Goal: Navigation & Orientation: Find specific page/section

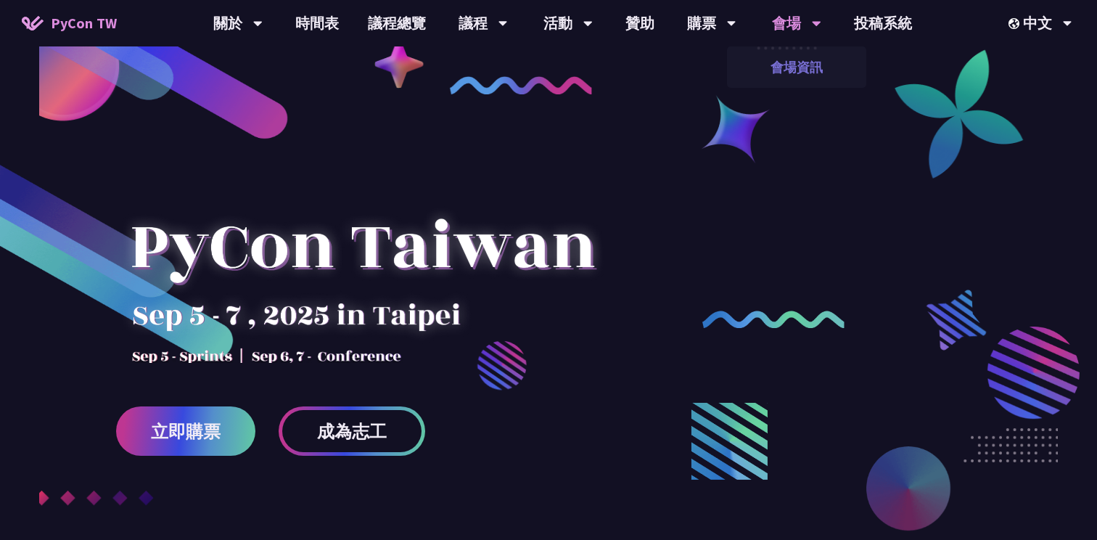
click at [787, 57] on link "會場資訊" at bounding box center [796, 67] width 139 height 34
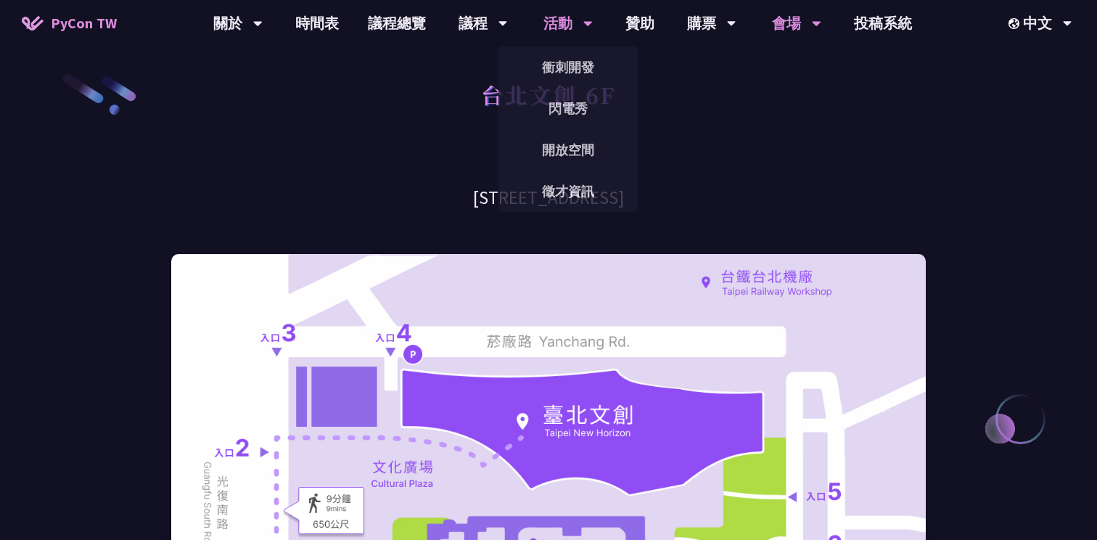
click at [578, 20] on div "活動" at bounding box center [567, 23] width 49 height 46
click at [578, 190] on link "徵才資訊" at bounding box center [567, 191] width 139 height 34
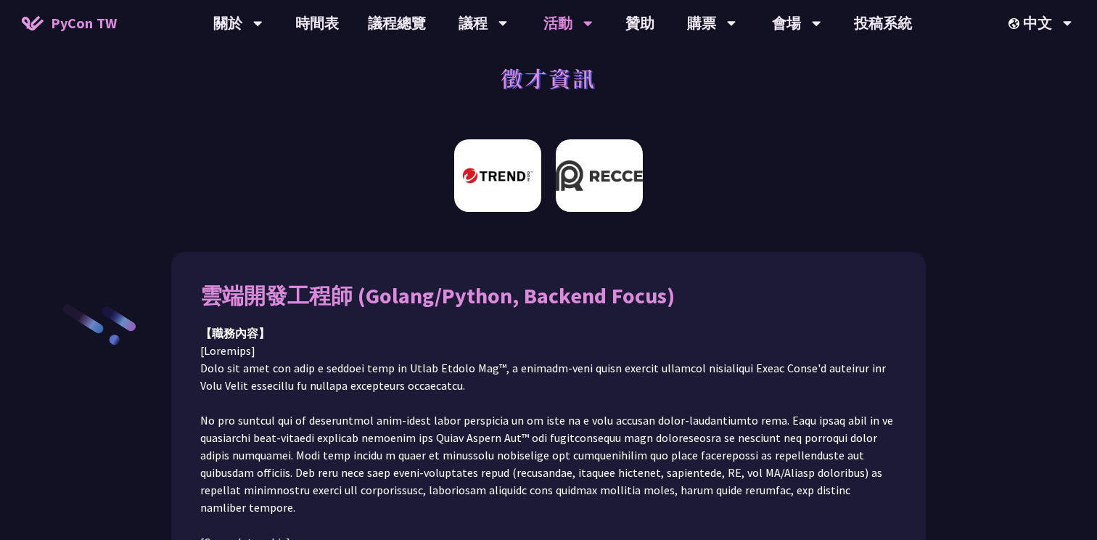
click at [598, 181] on img at bounding box center [599, 175] width 87 height 73
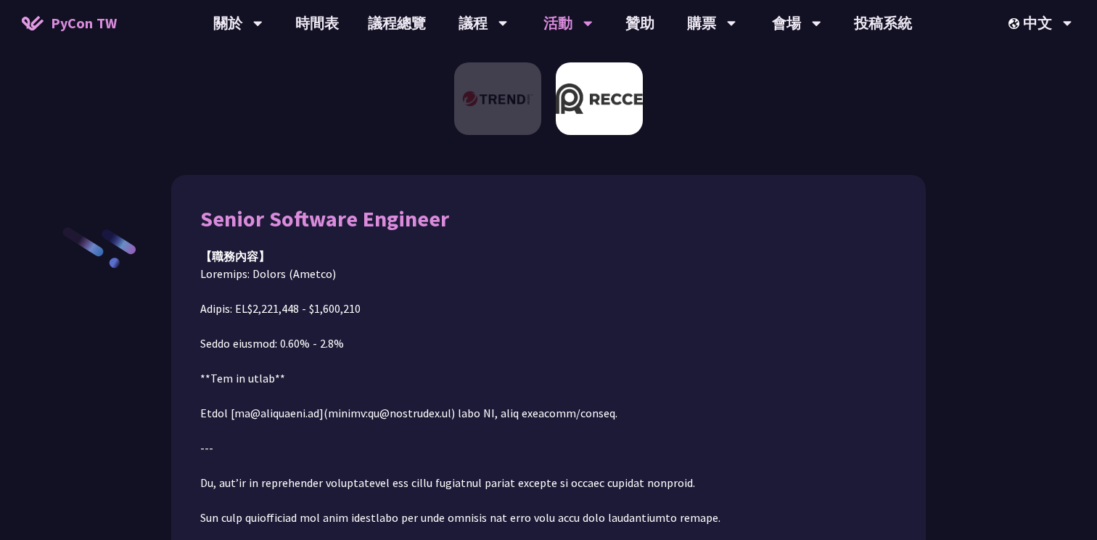
scroll to position [163, 0]
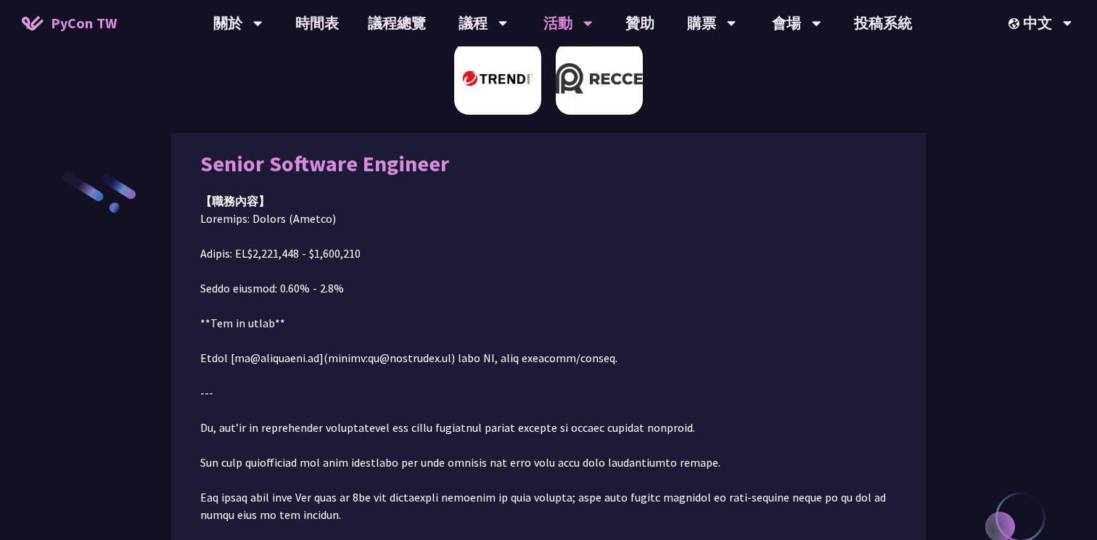
click at [527, 112] on img at bounding box center [497, 78] width 87 height 73
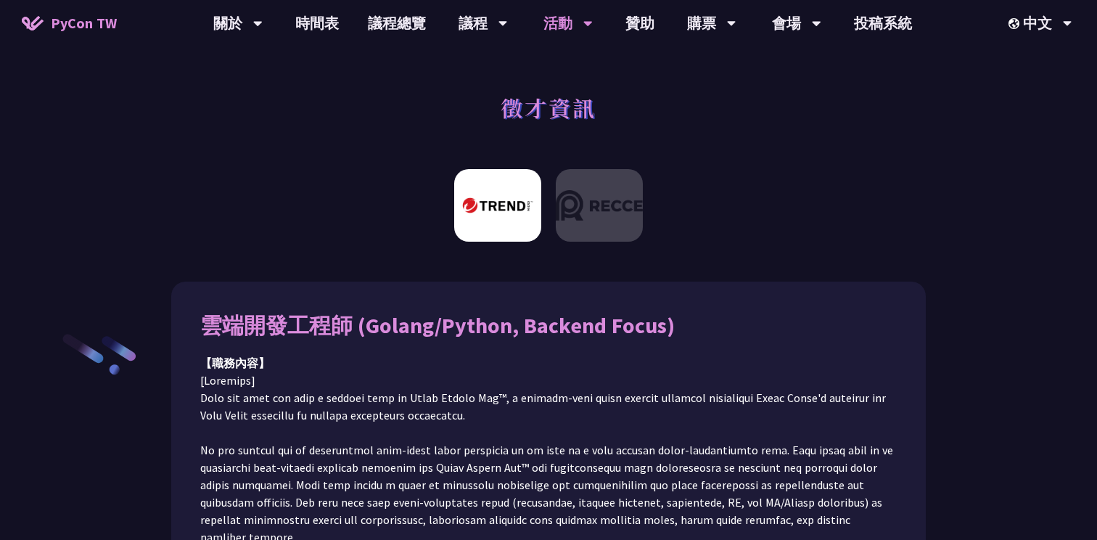
scroll to position [0, 0]
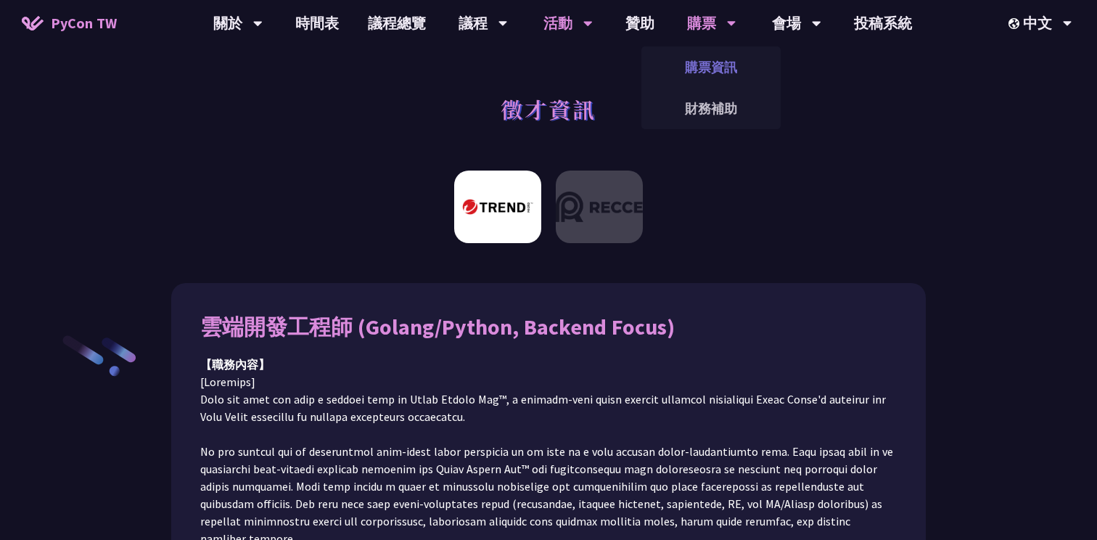
click at [705, 54] on link "購票資訊" at bounding box center [710, 67] width 139 height 34
